Goal: Task Accomplishment & Management: Use online tool/utility

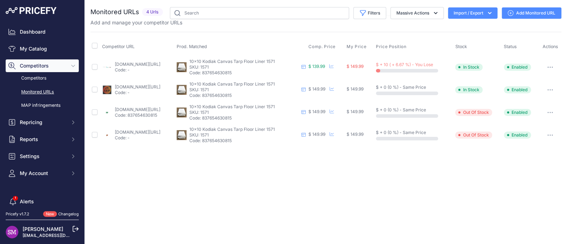
click at [133, 63] on link "canvascampingtents.com/10x10-kodiak-canvas-tarp-floor-liner-1571.html?prirule_j…" at bounding box center [138, 63] width 46 height 5
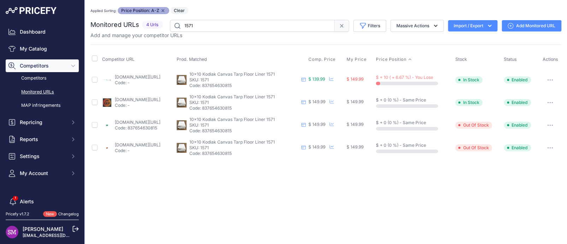
click at [553, 78] on button "button" at bounding box center [550, 80] width 14 height 10
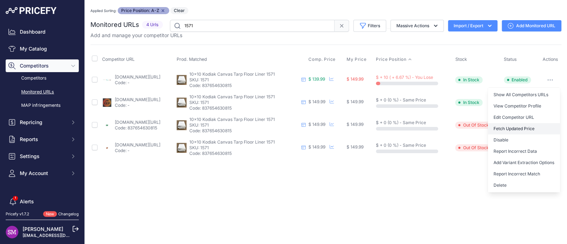
click at [520, 127] on button "Fetch Updated Price" at bounding box center [524, 128] width 72 height 11
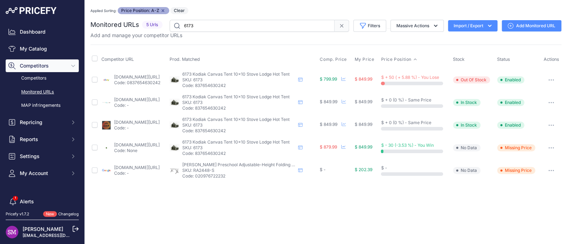
click at [550, 170] on icon "button" at bounding box center [549, 170] width 1 height 1
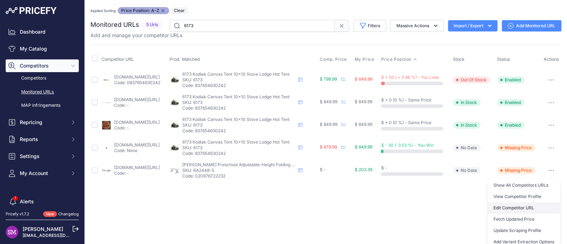
scroll to position [27, 0]
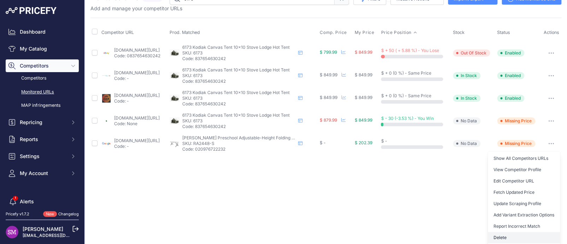
click at [498, 235] on button "Delete" at bounding box center [524, 237] width 72 height 11
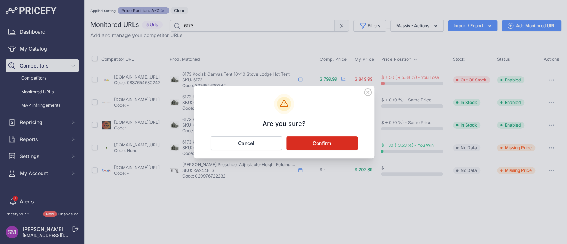
scroll to position [0, 0]
click at [336, 138] on button "Confirm" at bounding box center [321, 142] width 71 height 13
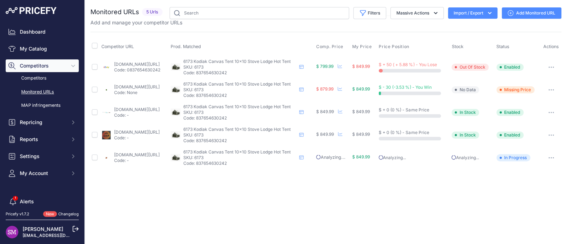
click at [135, 64] on link "ebay.com/itm/185477511546?prirule_jdsnikfkfjsd=9996" at bounding box center [137, 63] width 46 height 5
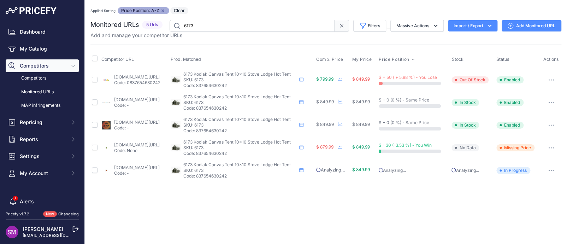
click at [552, 77] on button "button" at bounding box center [551, 80] width 14 height 10
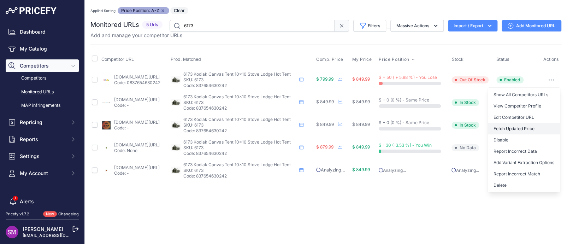
click at [519, 128] on button "Fetch Updated Price" at bounding box center [524, 128] width 72 height 11
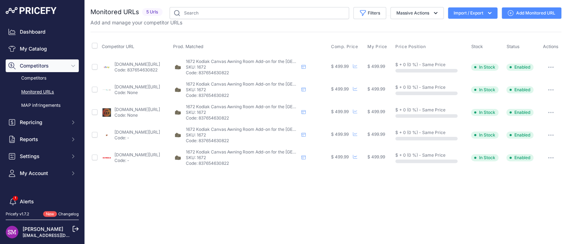
click at [141, 191] on div "Close You are not connected to the internet." at bounding box center [326, 122] width 482 height 244
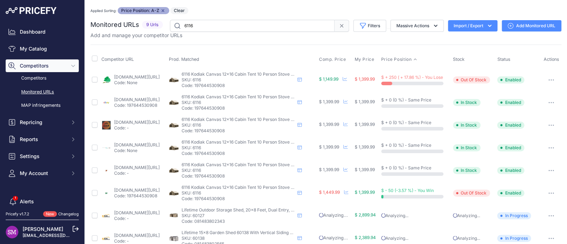
scroll to position [35, 0]
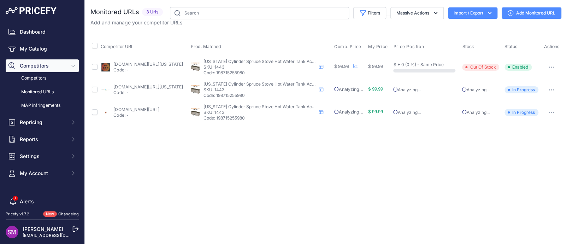
click at [143, 109] on link "[DOMAIN_NAME][URL]" at bounding box center [136, 109] width 46 height 5
click at [553, 67] on icon "button" at bounding box center [553, 67] width 1 height 1
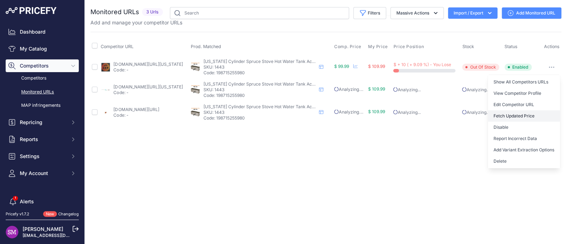
click at [519, 113] on button "Fetch Updated Price" at bounding box center [524, 115] width 72 height 11
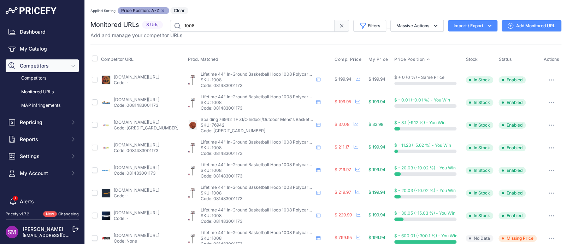
scroll to position [12, 0]
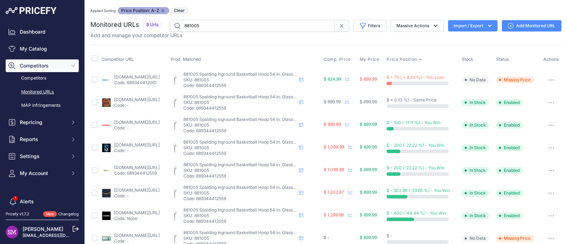
click at [140, 78] on link "[DOMAIN_NAME][URL]" at bounding box center [137, 76] width 46 height 5
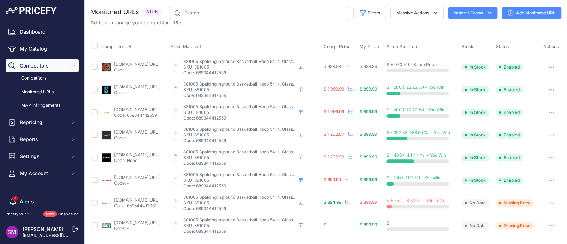
click at [132, 222] on link "[DOMAIN_NAME][URL]" at bounding box center [137, 222] width 46 height 5
click at [548, 222] on button "button" at bounding box center [551, 225] width 14 height 10
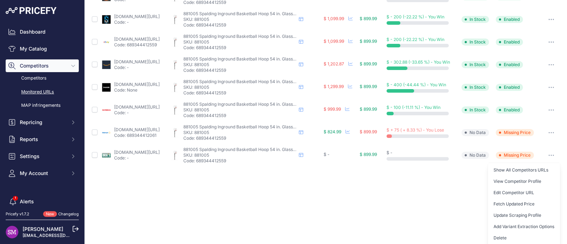
scroll to position [71, 0]
click at [516, 201] on button "Fetch Updated Price" at bounding box center [524, 203] width 72 height 11
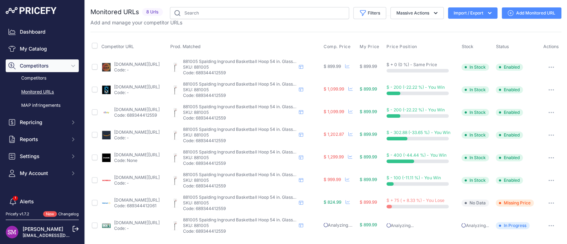
scroll to position [0, 0]
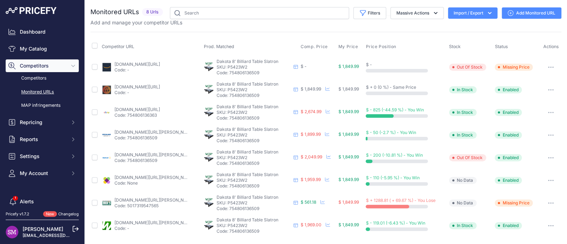
click at [116, 61] on link "amazon.com/gp/product/b00crydy1o?prirule_jdsnikfkfjsd=9996" at bounding box center [137, 63] width 46 height 5
click at [143, 64] on link "amazon.com/dp/b008u6sbqq" at bounding box center [137, 63] width 46 height 5
click at [550, 65] on button "button" at bounding box center [551, 67] width 14 height 10
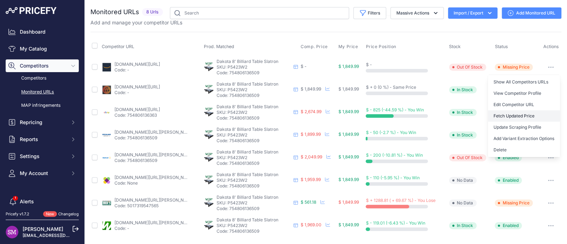
click at [522, 114] on button "Fetch Updated Price" at bounding box center [524, 115] width 72 height 11
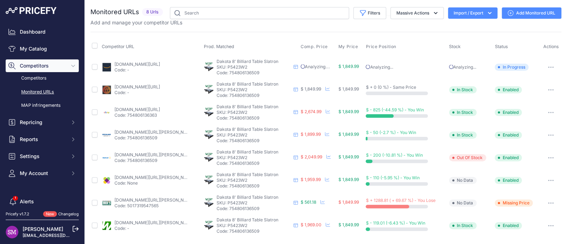
click at [553, 202] on icon "button" at bounding box center [551, 202] width 6 height 1
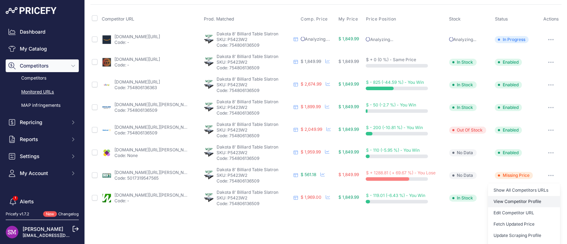
scroll to position [48, 0]
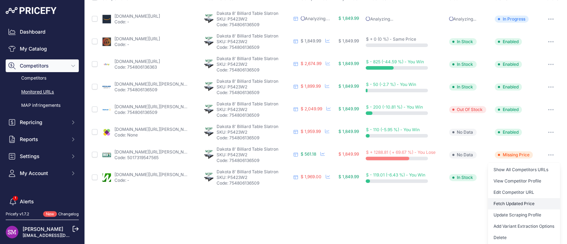
click at [511, 203] on button "Fetch Updated Price" at bounding box center [524, 203] width 72 height 11
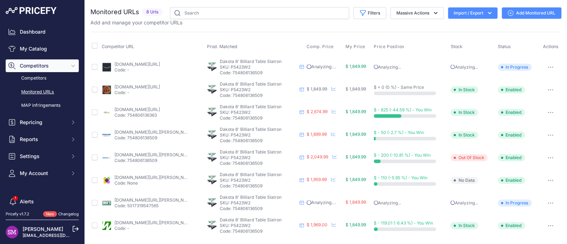
scroll to position [0, 0]
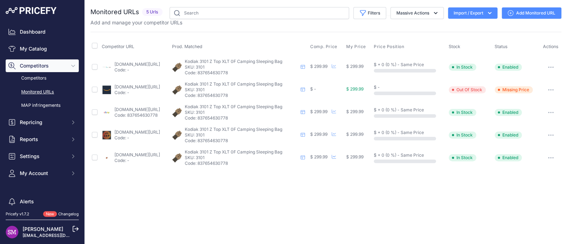
click at [125, 87] on link "[DOMAIN_NAME][URL]" at bounding box center [137, 86] width 46 height 5
click at [552, 87] on button "button" at bounding box center [551, 90] width 14 height 10
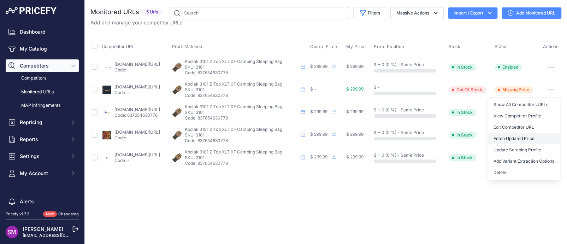
click at [519, 136] on button "Fetch Updated Price" at bounding box center [524, 138] width 72 height 11
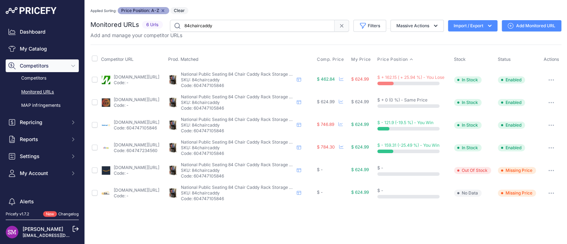
click at [374, 8] on div "Applied Sorting: Price Position: A-Z Remove sort option Clear" at bounding box center [325, 10] width 471 height 7
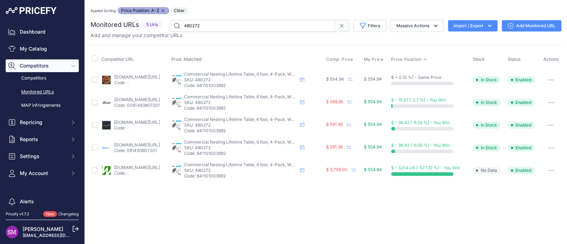
click at [281, 210] on div "Close You are not connected to the internet. Applied Sorting: Price Position: A…" at bounding box center [326, 122] width 482 height 244
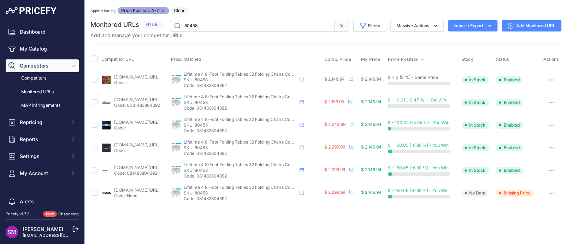
click at [217, 219] on div "Close You are not connected to the internet. Applied Sorting: Price Position: A…" at bounding box center [326, 122] width 482 height 244
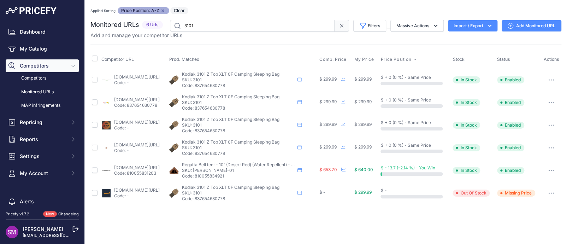
click at [234, 9] on div "Applied Sorting: Price Position: A-Z Remove sort option Clear" at bounding box center [325, 10] width 471 height 7
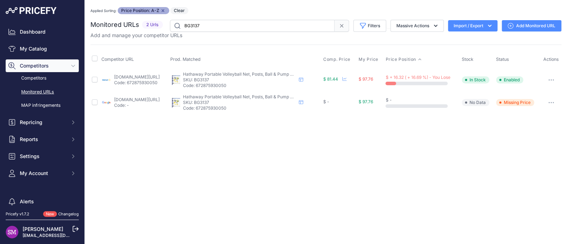
click at [551, 102] on icon "button" at bounding box center [551, 102] width 6 height 1
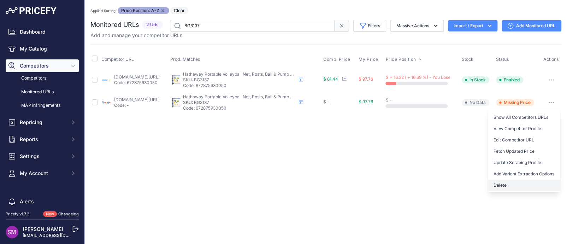
click at [508, 183] on button "Delete" at bounding box center [524, 185] width 72 height 11
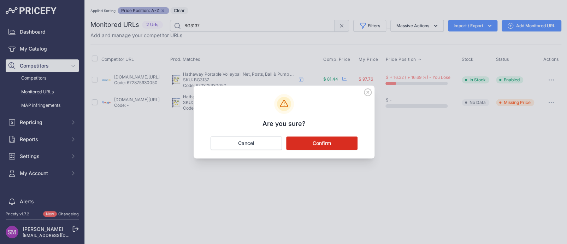
click at [325, 145] on button "Confirm" at bounding box center [321, 142] width 71 height 13
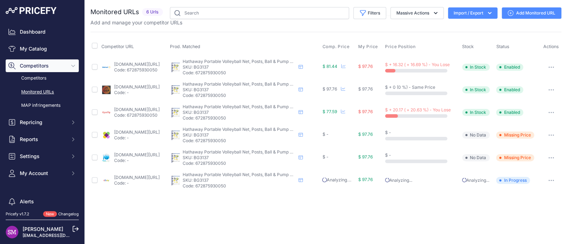
click at [552, 133] on button "button" at bounding box center [551, 135] width 14 height 10
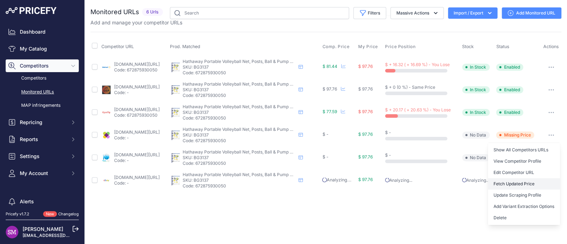
click at [519, 180] on button "Fetch Updated Price" at bounding box center [524, 183] width 72 height 11
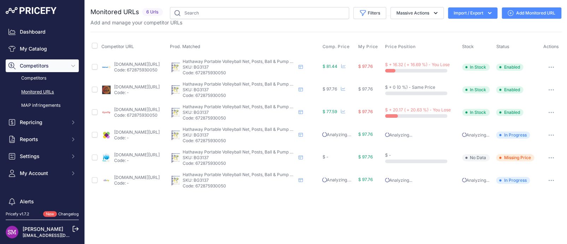
click at [552, 158] on icon "button" at bounding box center [551, 157] width 6 height 1
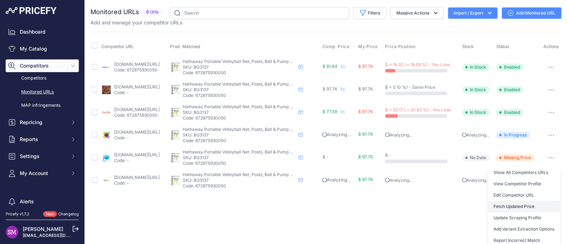
click at [522, 203] on button "Fetch Updated Price" at bounding box center [524, 206] width 72 height 11
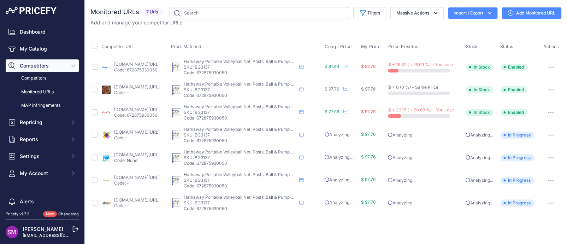
click at [127, 65] on link "walmart.com/ip/hathaway-portable-volleyball-net-posts-ball-pump-set/43989491?se…" at bounding box center [137, 63] width 46 height 5
click at [340, 46] on span "Comp. Price" at bounding box center [338, 47] width 27 height 6
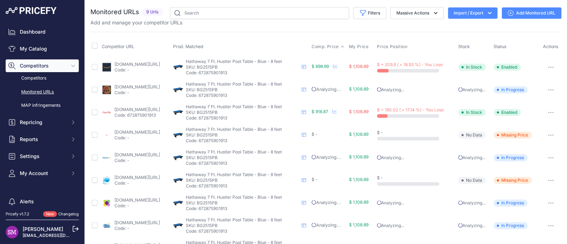
click at [339, 44] on span "Comp. Price" at bounding box center [325, 47] width 27 height 6
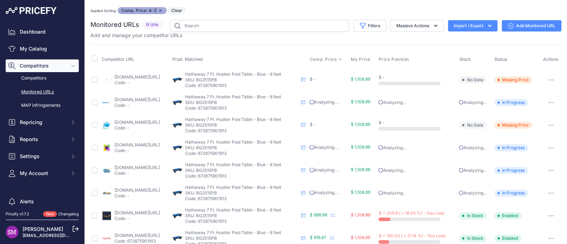
click at [546, 80] on button "button" at bounding box center [551, 80] width 14 height 10
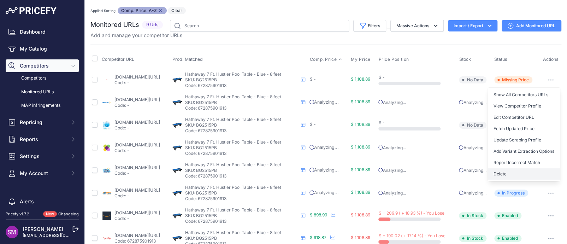
click at [500, 171] on button "Delete" at bounding box center [524, 173] width 72 height 11
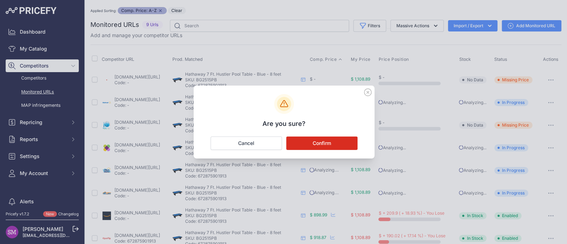
click at [320, 142] on button "Confirm" at bounding box center [321, 142] width 71 height 13
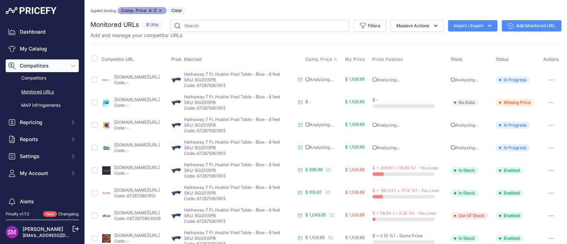
click at [548, 102] on icon "button" at bounding box center [551, 102] width 6 height 1
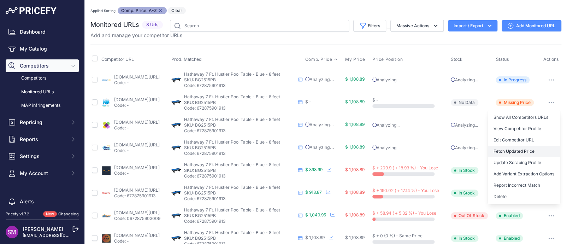
click at [515, 148] on button "Fetch Updated Price" at bounding box center [524, 151] width 72 height 11
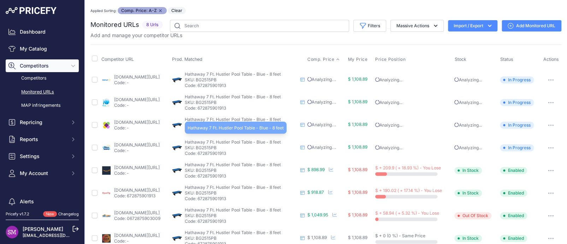
scroll to position [12, 0]
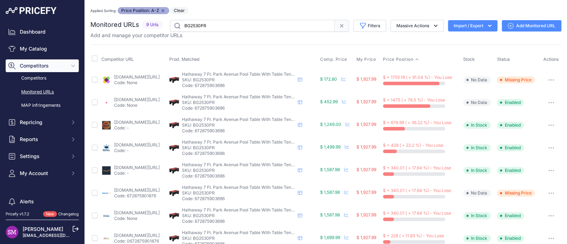
click at [545, 81] on button "button" at bounding box center [551, 80] width 14 height 10
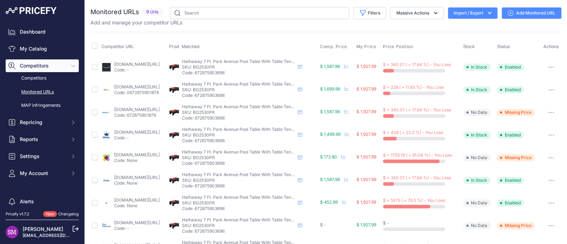
click at [548, 154] on button "button" at bounding box center [551, 158] width 14 height 10
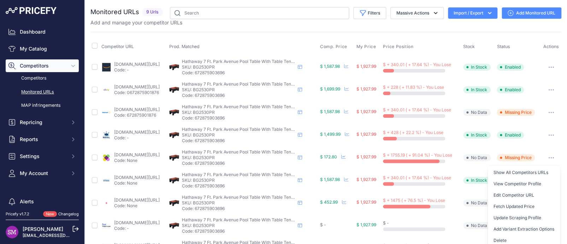
click at [514, 207] on button "Fetch Updated Price" at bounding box center [524, 206] width 72 height 11
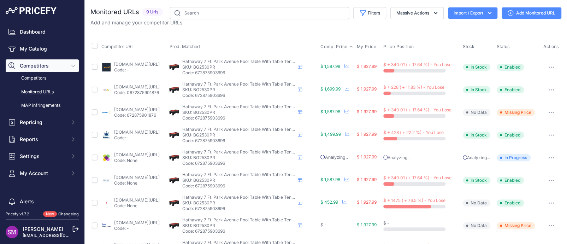
click at [341, 47] on span "Comp. Price" at bounding box center [334, 47] width 27 height 6
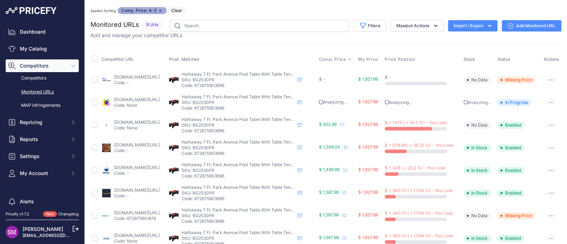
click at [549, 80] on icon "button" at bounding box center [549, 80] width 1 height 1
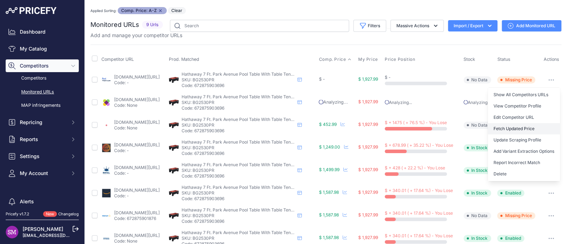
click at [512, 128] on button "Fetch Updated Price" at bounding box center [524, 128] width 72 height 11
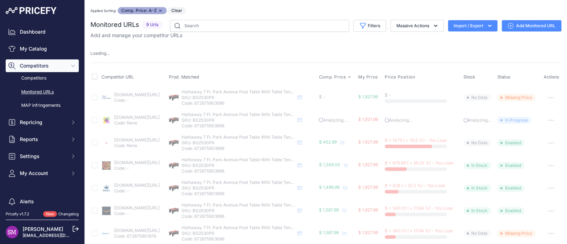
scroll to position [13, 0]
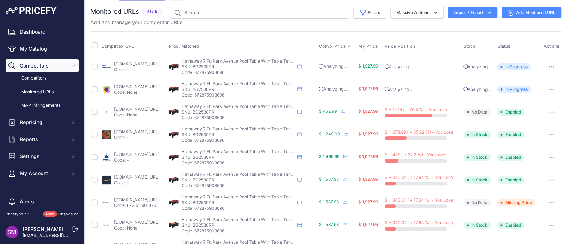
click at [545, 110] on button "button" at bounding box center [551, 112] width 14 height 10
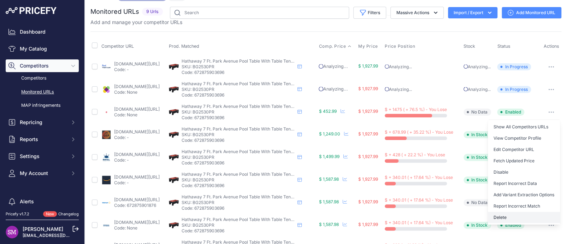
click at [501, 213] on button "Delete" at bounding box center [524, 217] width 72 height 11
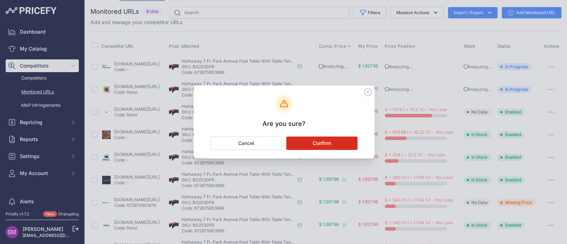
click at [332, 143] on button "Confirm" at bounding box center [321, 142] width 71 height 13
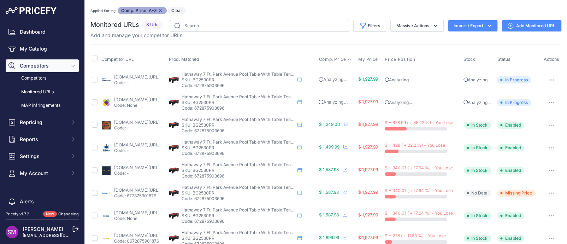
scroll to position [12, 0]
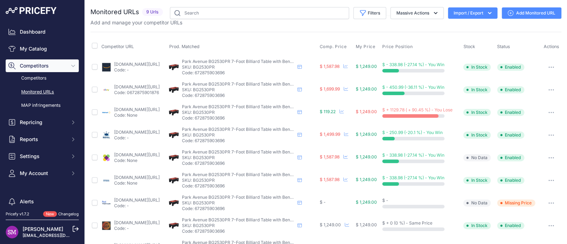
scroll to position [22, 0]
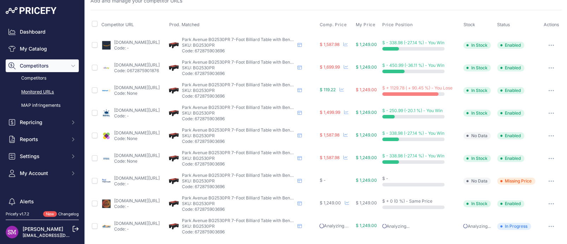
click at [549, 181] on button "button" at bounding box center [551, 181] width 14 height 10
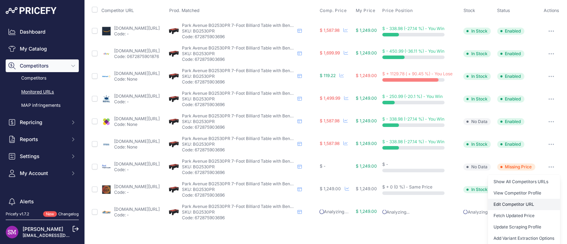
scroll to position [59, 0]
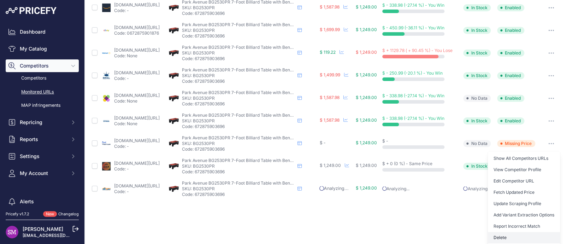
click at [496, 234] on button "Delete" at bounding box center [524, 237] width 72 height 11
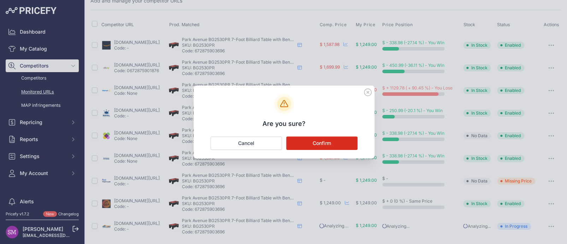
click at [319, 144] on button "Confirm" at bounding box center [321, 142] width 71 height 13
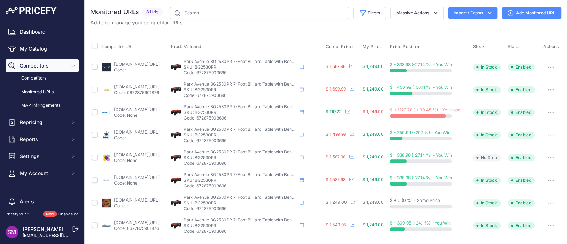
scroll to position [0, 0]
click at [551, 110] on button "button" at bounding box center [551, 112] width 14 height 10
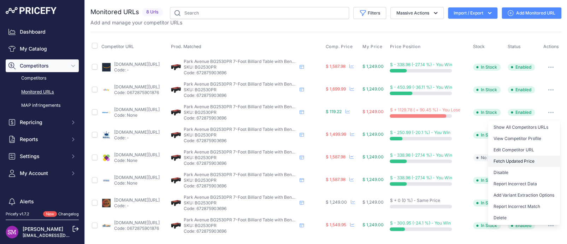
click at [510, 163] on button "Fetch Updated Price" at bounding box center [524, 160] width 72 height 11
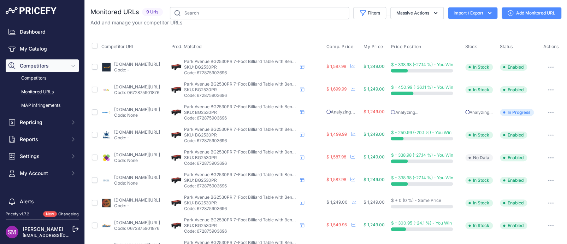
click at [548, 89] on icon "button" at bounding box center [551, 89] width 6 height 1
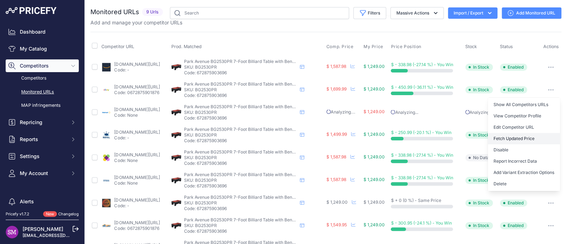
click at [512, 137] on button "Fetch Updated Price" at bounding box center [524, 138] width 72 height 11
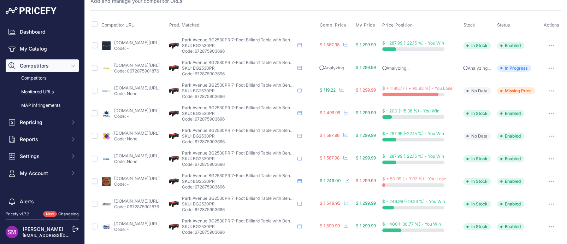
scroll to position [22, 0]
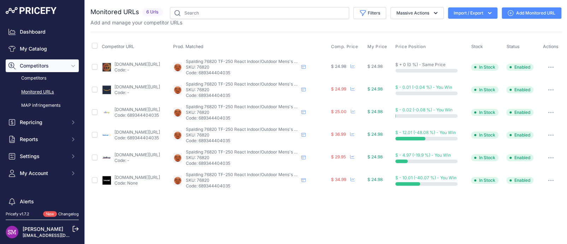
click at [210, 211] on div "Close You are not connected to the internet." at bounding box center [326, 122] width 482 height 244
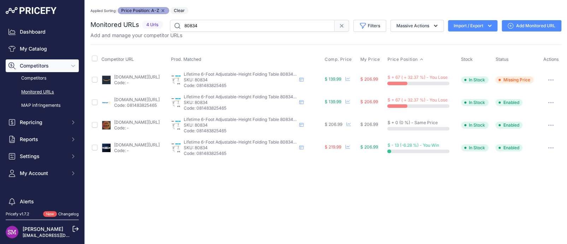
click at [130, 75] on link "[DOMAIN_NAME][URL]" at bounding box center [137, 76] width 46 height 5
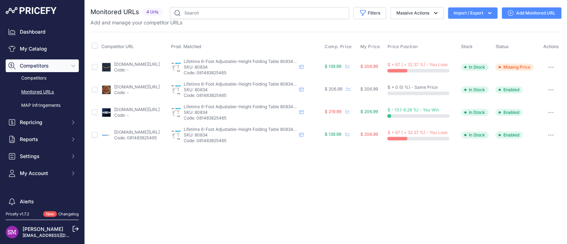
click at [123, 109] on link "[DOMAIN_NAME][URL]" at bounding box center [137, 109] width 46 height 5
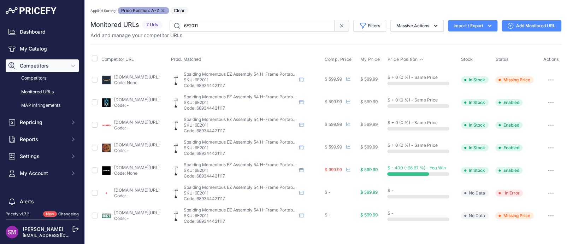
click at [552, 191] on button "button" at bounding box center [551, 193] width 14 height 10
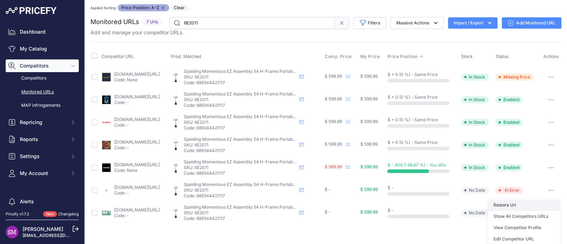
scroll to position [38, 0]
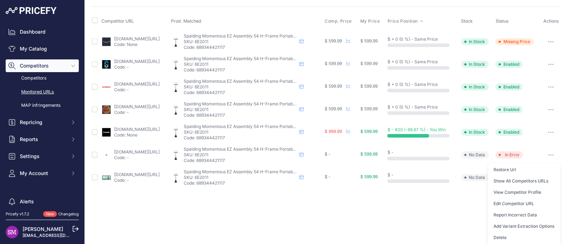
click at [463, 195] on div "Close You are not connected to the internet. Applied Sorting: Price Position: A…" at bounding box center [326, 84] width 482 height 244
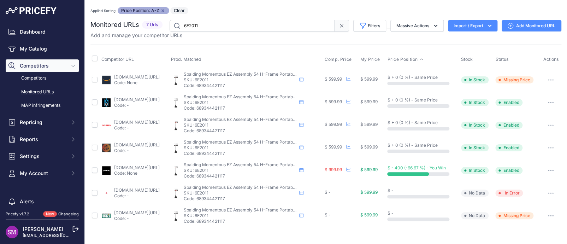
click at [555, 212] on button "button" at bounding box center [551, 216] width 14 height 10
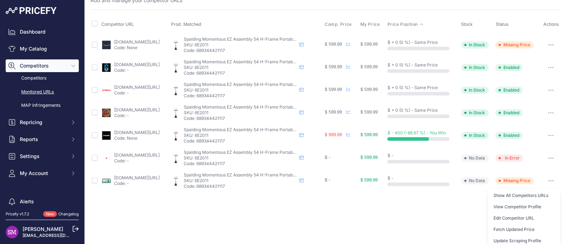
scroll to position [60, 0]
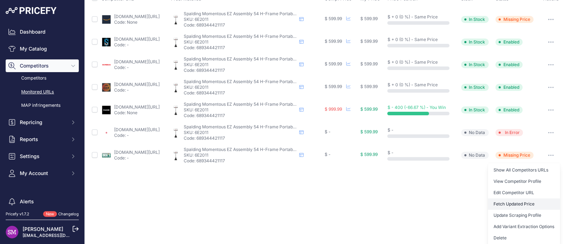
click at [522, 201] on button "Fetch Updated Price" at bounding box center [524, 203] width 72 height 11
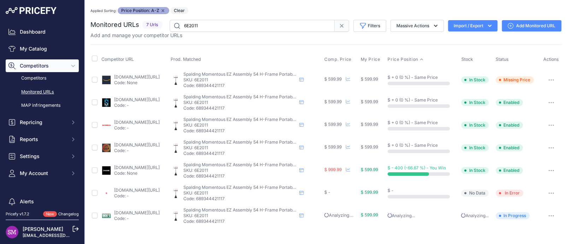
scroll to position [0, 0]
click at [553, 192] on icon "button" at bounding box center [551, 192] width 6 height 1
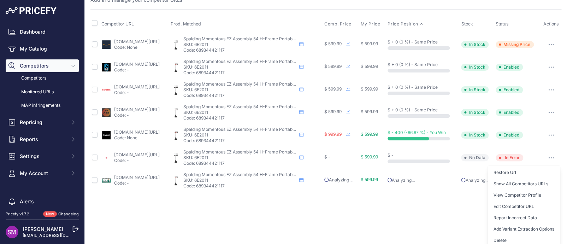
scroll to position [38, 0]
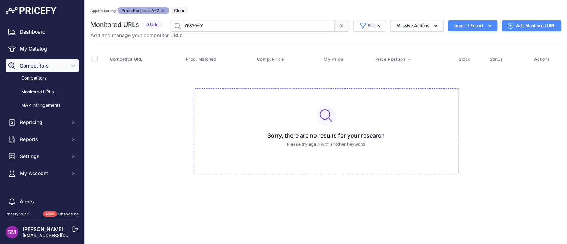
click at [268, 13] on div "Applied Sorting: Price Position: A-Z Remove sort option Clear" at bounding box center [325, 10] width 471 height 7
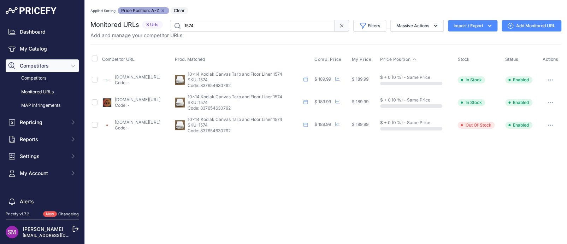
click at [124, 122] on link "[DOMAIN_NAME][URL]" at bounding box center [138, 121] width 46 height 5
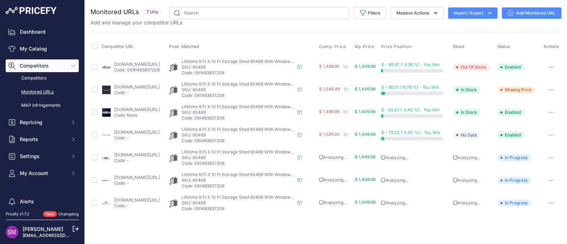
click at [123, 177] on link "[DOMAIN_NAME][URL]" at bounding box center [137, 177] width 46 height 5
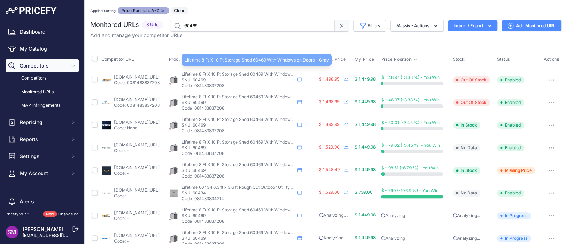
scroll to position [12, 0]
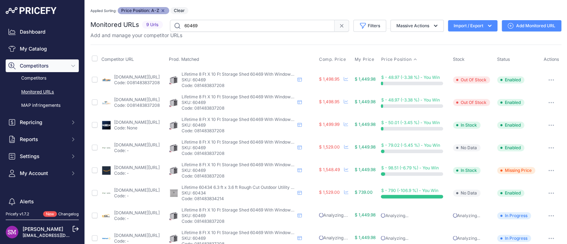
click at [130, 122] on link "lifetime.com/lifetime-60202-lifetime-8-ft-x-10-ft-outdoor-storage-shed?prirule_…" at bounding box center [137, 121] width 46 height 5
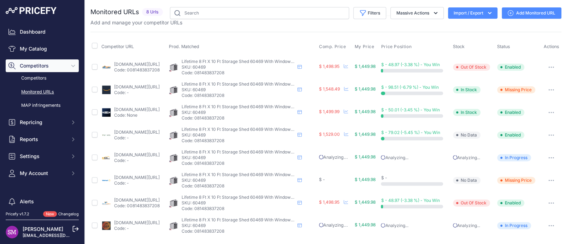
click at [549, 110] on button "button" at bounding box center [551, 112] width 14 height 10
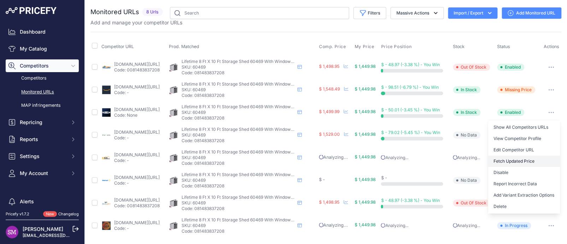
click at [537, 156] on button "Fetch Updated Price" at bounding box center [524, 160] width 72 height 11
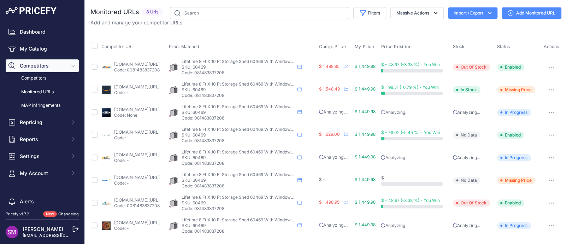
click at [554, 180] on icon "button" at bounding box center [553, 180] width 1 height 1
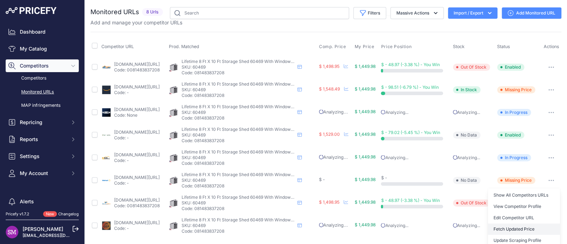
click at [513, 230] on button "Fetch Updated Price" at bounding box center [524, 228] width 72 height 11
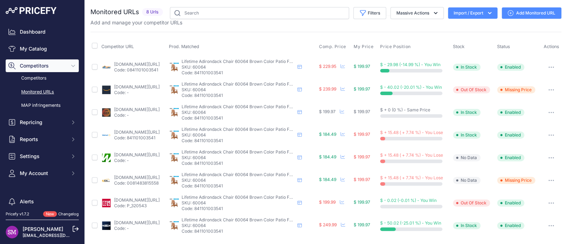
click at [150, 83] on td "amazon.com/gp/product/b0055fskq6?prirule_jdsnikfkfjsd=9996 Code: -" at bounding box center [133, 89] width 67 height 23
click at [150, 86] on link "[DOMAIN_NAME][URL]" at bounding box center [137, 86] width 46 height 5
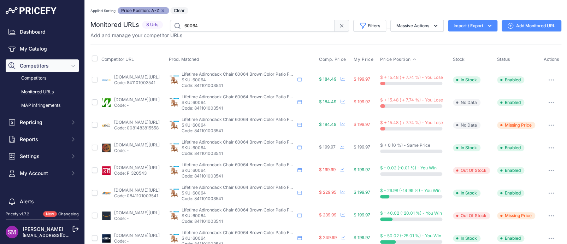
scroll to position [12, 0]
